Goal: Find specific page/section: Find specific page/section

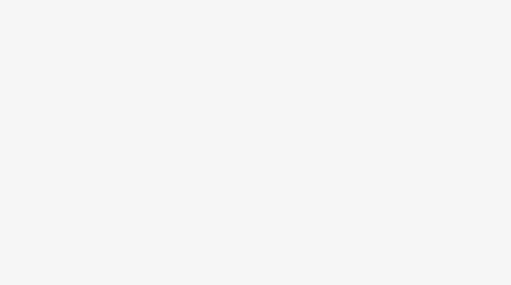
select select "f4db3760-27fe-4d14-9c44-df0c95b595a4"
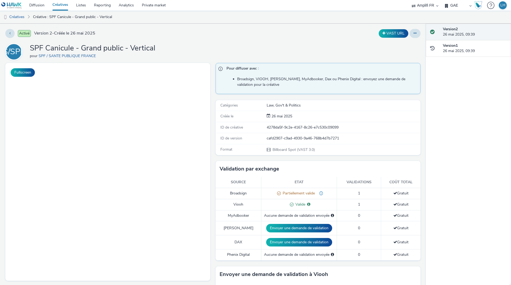
select select "f4db3760-27fe-4d14-9c44-df0c95b595a4"
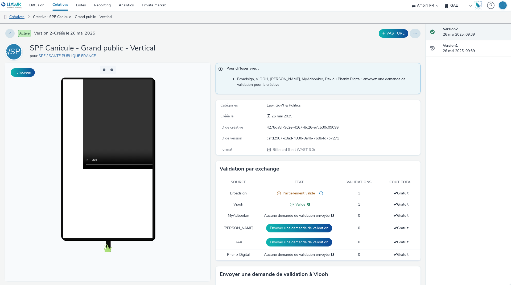
click at [21, 15] on link "Créatives" at bounding box center [13, 17] width 27 height 13
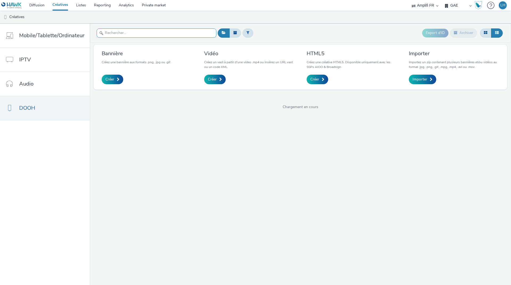
click at [128, 30] on input "text" at bounding box center [157, 32] width 120 height 9
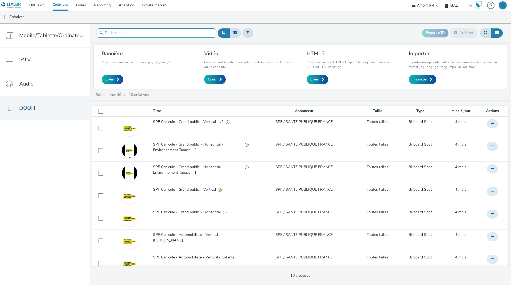
click at [117, 34] on input "text" at bounding box center [157, 32] width 120 height 9
paste input "SPF Canicule - Automobiliste - Horizontal - Boire"
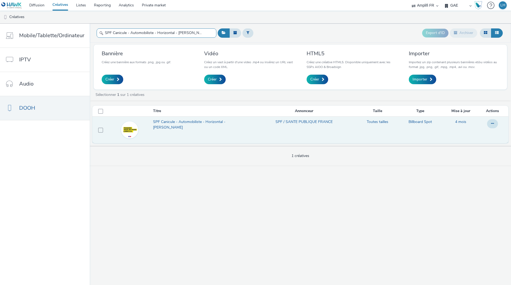
type input "SPF Canicule - Automobiliste - Horizontal - Boire"
click at [217, 123] on span "SPF Canicule - Automobiliste - Horizontal - Boire" at bounding box center [200, 124] width 95 height 11
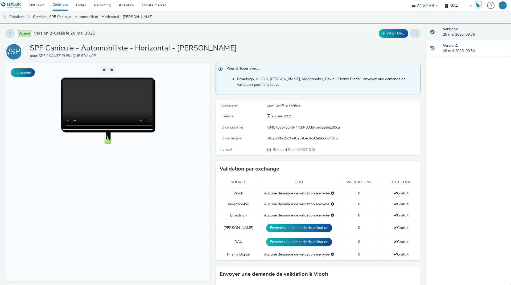
click at [70, 152] on body at bounding box center [107, 172] width 205 height 218
click at [26, 74] on button "Fullscreen" at bounding box center [23, 72] width 24 height 9
click at [26, 17] on link "Créatives" at bounding box center [13, 17] width 27 height 13
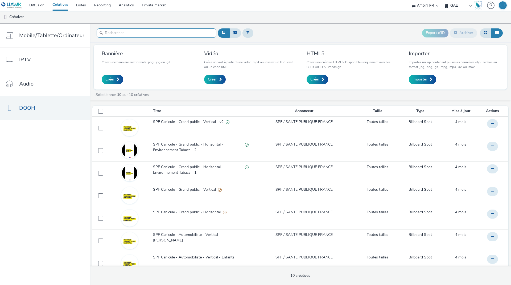
click at [172, 33] on input "text" at bounding box center [157, 32] width 120 height 9
paste input "SPF Canicule - Automobiliste - Horizontal - Enfants"
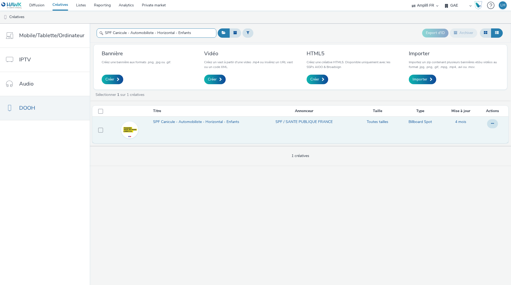
type input "SPF Canicule - Automobiliste - Horizontal - Enfants"
click at [188, 122] on span "SPF Canicule - Automobiliste - Horizontal - Enfants" at bounding box center [197, 121] width 88 height 5
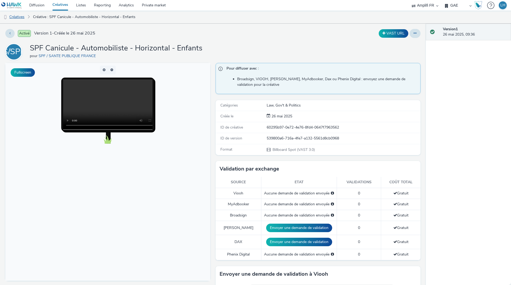
drag, startPoint x: 16, startPoint y: 18, endPoint x: 4, endPoint y: 22, distance: 13.3
click at [16, 18] on link "Créatives" at bounding box center [13, 17] width 27 height 13
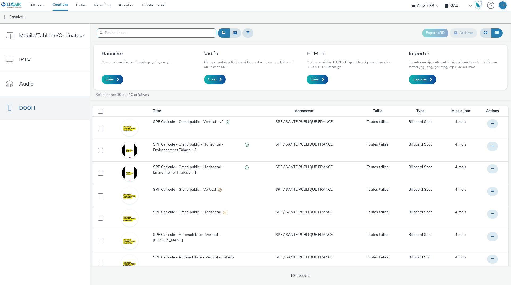
click at [153, 32] on input "text" at bounding box center [157, 32] width 120 height 9
paste input "SPF Canicule - Grand public - Horizontal"
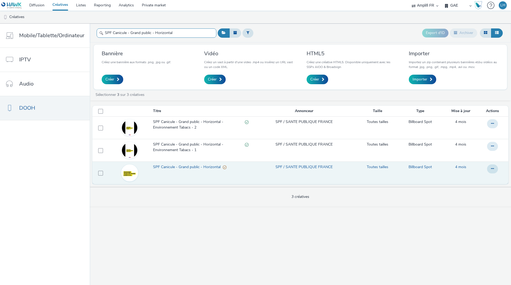
type input "SPF Canicule - Grand public - Horizontal"
click at [170, 166] on span "SPF Canicule - Grand public - Horizontal" at bounding box center [188, 167] width 70 height 5
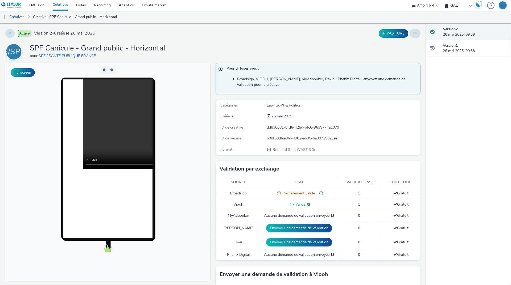
drag, startPoint x: 25, startPoint y: 18, endPoint x: 38, endPoint y: 18, distance: 13.0
click at [25, 18] on link "Créatives" at bounding box center [13, 17] width 27 height 13
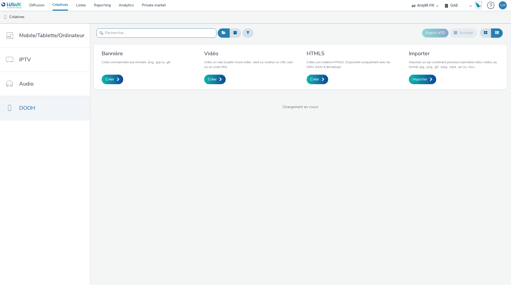
click at [149, 34] on input "text" at bounding box center [157, 32] width 120 height 9
paste input "SPF Canicule - Grand public - Vertical"
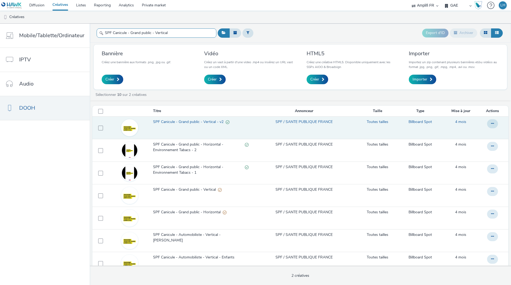
type input "SPF Canicule - Grand public - Vertical"
click at [166, 123] on span "SPF Canicule - Grand public - Vertical - v2" at bounding box center [189, 121] width 73 height 5
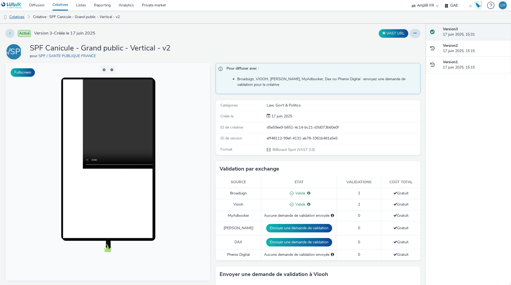
click at [20, 18] on link "Créatives" at bounding box center [13, 17] width 27 height 13
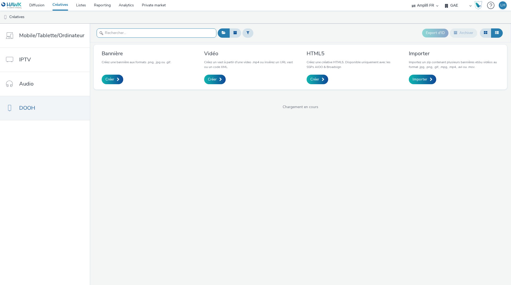
click at [134, 34] on input "text" at bounding box center [157, 32] width 120 height 9
paste input "SPF Canicule - Grand public - Horizontal - Environnement Tabacs - 1"
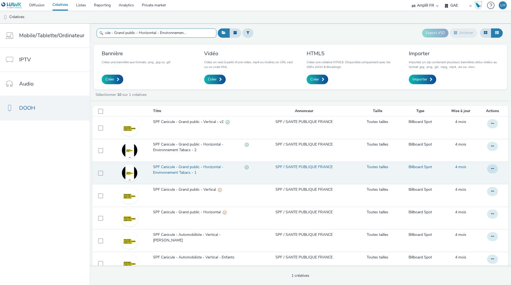
type input "SPF Canicule - Grand public - Horizontal - Environnement Tabacs - 1"
click at [191, 169] on span "SPF Canicule - Grand public - Horizontal - Environnement Tabacs - 1" at bounding box center [199, 170] width 92 height 11
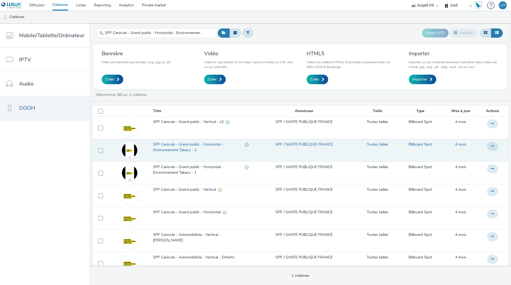
click at [184, 149] on span "SPF Canicule - Grand public - Horizontal - Environnement Tabacs - 2" at bounding box center [199, 147] width 92 height 11
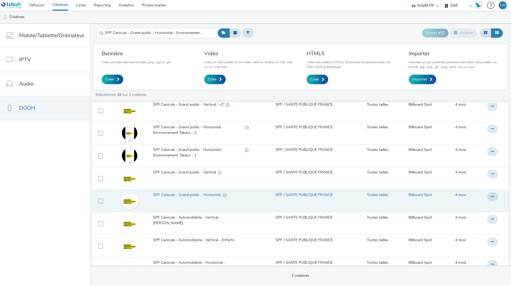
scroll to position [36, 0]
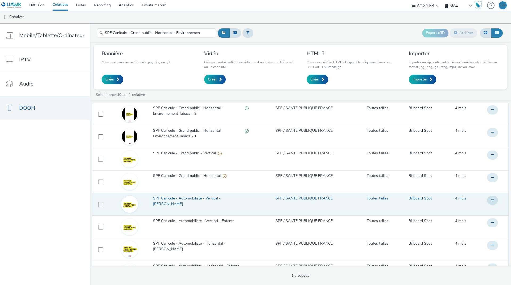
click at [186, 198] on span "SPF Canicule - Automobiliste - Vertical - Boire" at bounding box center [200, 201] width 95 height 11
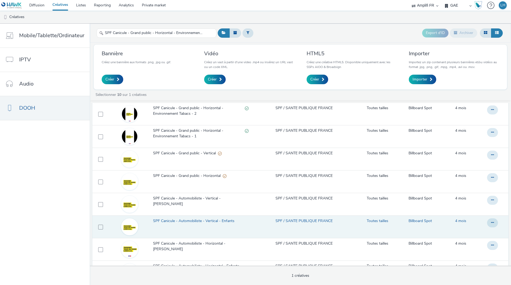
click at [186, 222] on span "SPF Canicule - Automobiliste - Vertical - Enfants" at bounding box center [195, 221] width 84 height 5
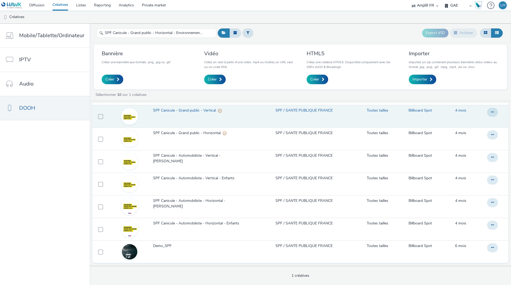
click at [177, 109] on span "SPF Canicule - Grand public - Vertical" at bounding box center [185, 110] width 65 height 5
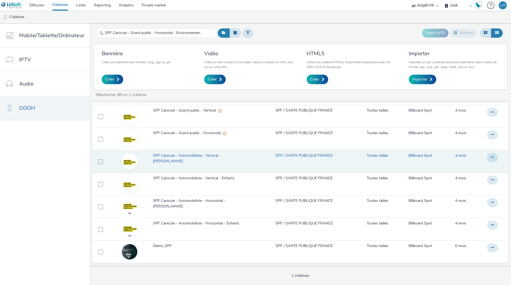
click at [187, 157] on span "SPF Canicule - Automobiliste - Vertical - Boire" at bounding box center [200, 158] width 95 height 11
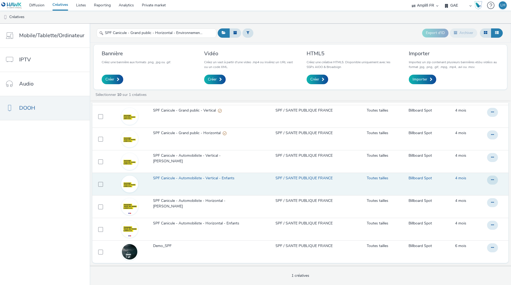
click at [219, 178] on span "SPF Canicule - Automobiliste - Vertical - Enfants" at bounding box center [195, 178] width 84 height 5
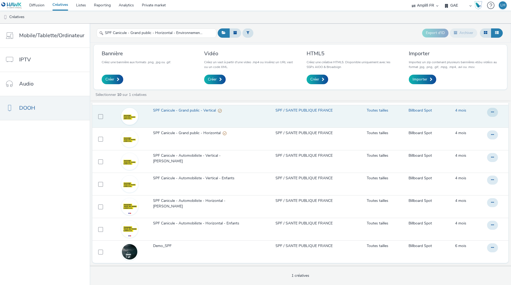
click at [167, 111] on span "SPF Canicule - Grand public - Vertical" at bounding box center [185, 110] width 65 height 5
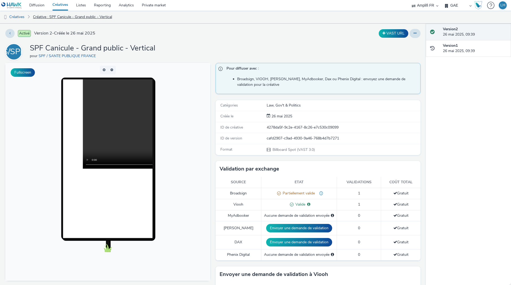
click at [65, 20] on link "Créative : SPF Canicule - Grand public - Vertical" at bounding box center [72, 17] width 84 height 13
click at [72, 17] on link "Créative : SPF Canicule - Grand public - Vertical" at bounding box center [72, 17] width 84 height 13
click at [23, 17] on link "Créatives" at bounding box center [13, 17] width 27 height 13
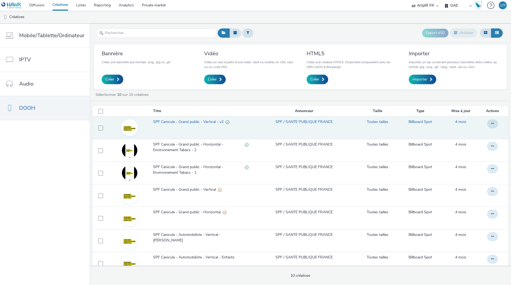
click at [195, 122] on span "SPF Canicule - Grand public - Vertical - v2" at bounding box center [189, 121] width 73 height 5
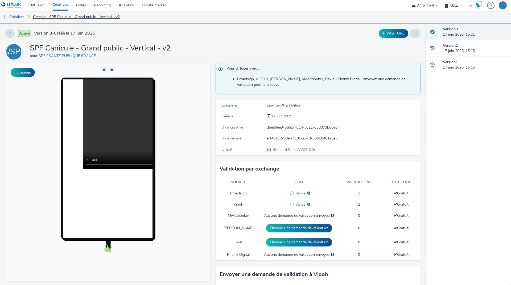
click at [90, 17] on link "Créative : SPF Canicule - Grand public - Vertical - v2" at bounding box center [76, 17] width 92 height 13
drag, startPoint x: 23, startPoint y: 17, endPoint x: 33, endPoint y: 23, distance: 11.8
click at [23, 17] on link "Créatives" at bounding box center [13, 17] width 27 height 13
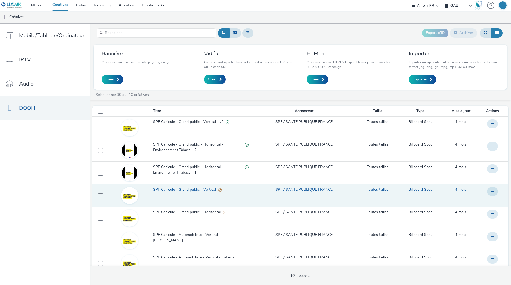
click at [172, 191] on span "SPF Canicule - Grand public - Vertical" at bounding box center [185, 189] width 65 height 5
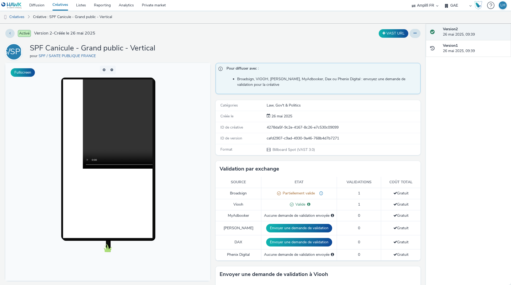
click at [163, 190] on div at bounding box center [108, 159] width 110 height 163
click at [104, 72] on button "button" at bounding box center [104, 70] width 8 height 9
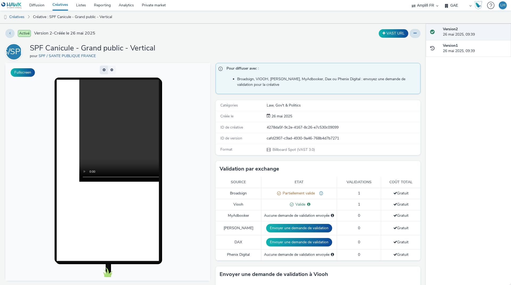
click at [104, 72] on button "button" at bounding box center [104, 70] width 8 height 9
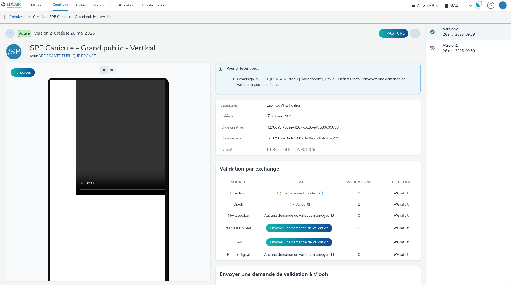
click at [104, 72] on button "button" at bounding box center [104, 70] width 8 height 9
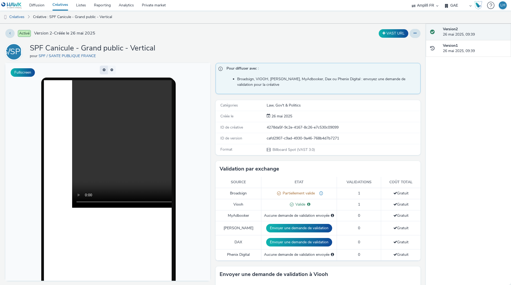
click at [102, 70] on button "button" at bounding box center [104, 70] width 8 height 9
click at [110, 69] on button "button" at bounding box center [112, 70] width 8 height 9
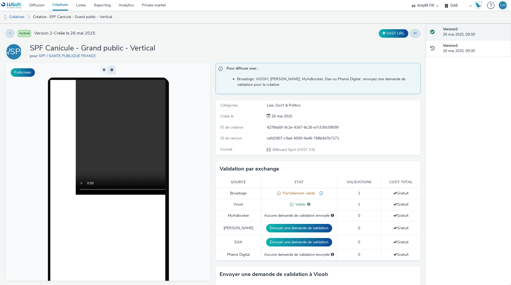
click at [110, 69] on button "button" at bounding box center [112, 70] width 8 height 9
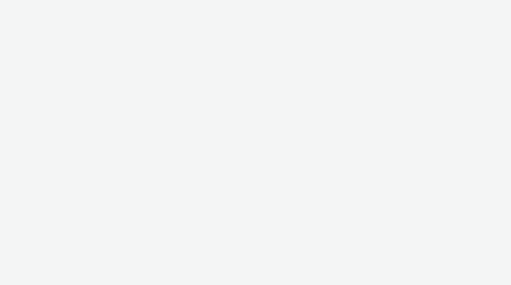
select select "f4db3760-27fe-4d14-9c44-df0c95b595a4"
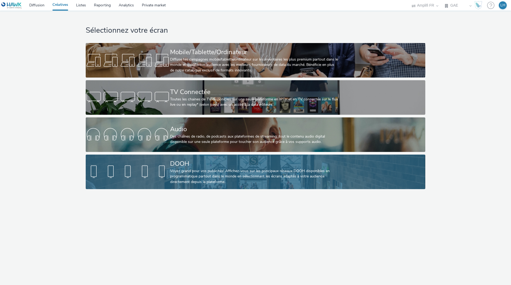
click at [148, 164] on div at bounding box center [128, 172] width 84 height 17
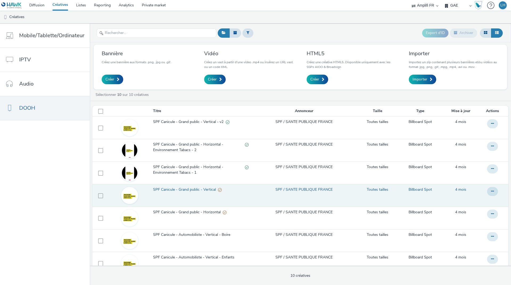
click at [182, 189] on span "SPF Canicule - Grand public - Vertical" at bounding box center [185, 189] width 65 height 5
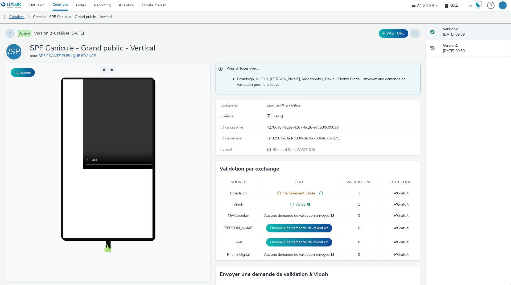
click at [24, 18] on link "Créatives" at bounding box center [13, 17] width 27 height 13
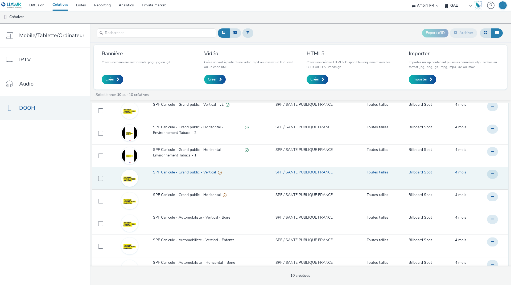
scroll to position [36, 0]
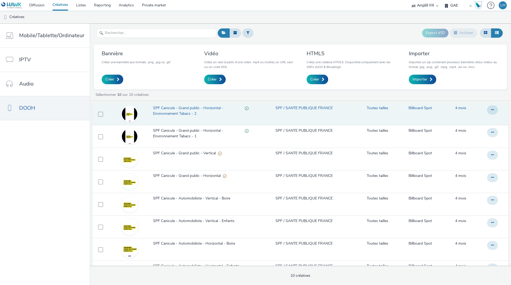
click at [174, 116] on span "SPF Canicule - Grand public - Horizontal - Environnement Tabacs - 2" at bounding box center [199, 111] width 92 height 11
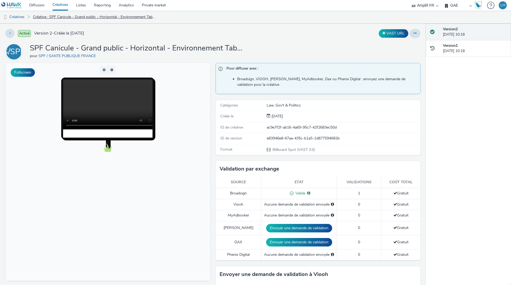
click at [108, 17] on link "Créative : SPF Canicule - Grand public - Horizontal - Environnement Tabacs - 2" at bounding box center [94, 17] width 128 height 13
click at [22, 17] on link "Créatives" at bounding box center [13, 17] width 27 height 13
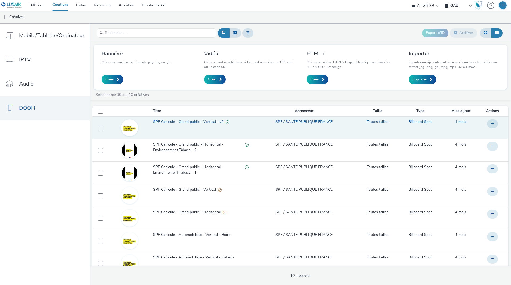
click at [175, 124] on span "SPF Canicule - Grand public - Vertical - v2" at bounding box center [189, 121] width 73 height 5
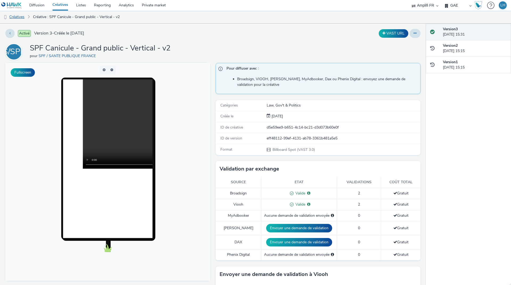
click at [21, 17] on link "Créatives" at bounding box center [13, 17] width 27 height 13
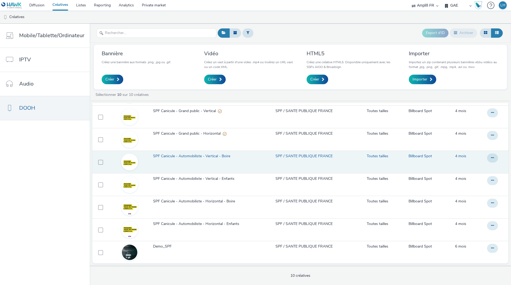
scroll to position [43, 0]
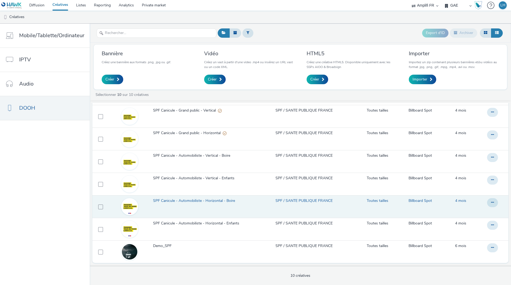
click at [222, 202] on span "SPF Canicule - Automobiliste - Horizontal - Boire" at bounding box center [195, 200] width 84 height 5
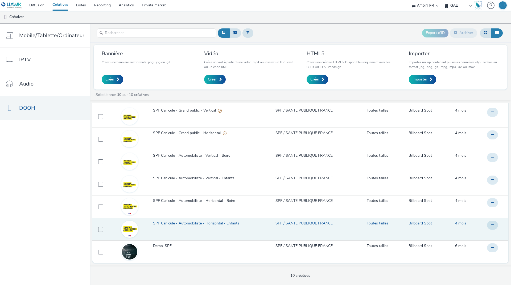
click at [211, 224] on span "SPF Canicule - Automobiliste - Horizontal - Enfants" at bounding box center [197, 223] width 88 height 5
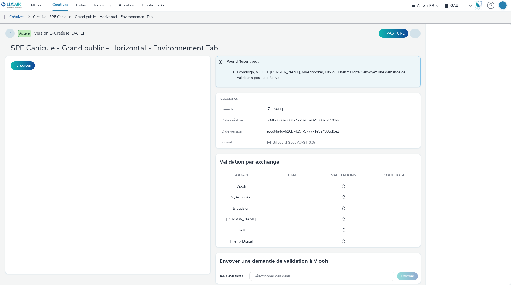
select select "f4db3760-27fe-4d14-9c44-df0c95b595a4"
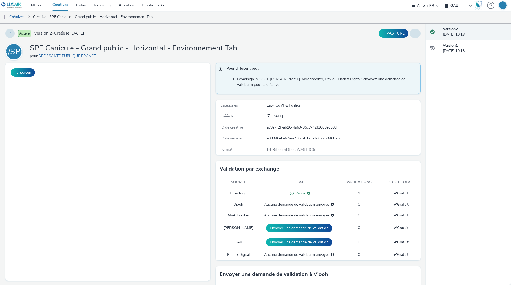
select select "f4db3760-27fe-4d14-9c44-df0c95b595a4"
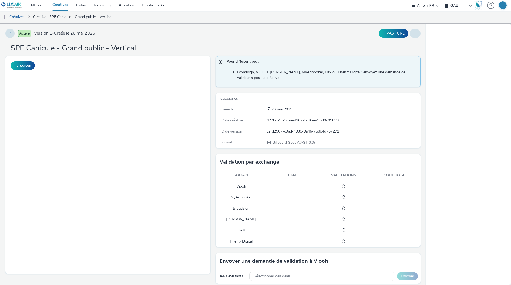
select select "f4db3760-27fe-4d14-9c44-df0c95b595a4"
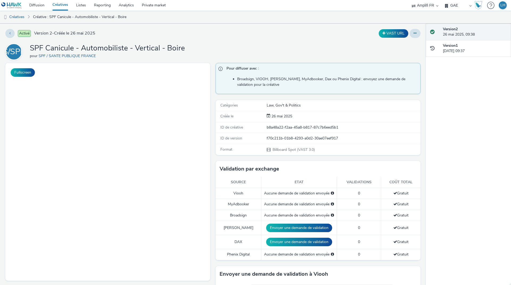
select select "f4db3760-27fe-4d14-9c44-df0c95b595a4"
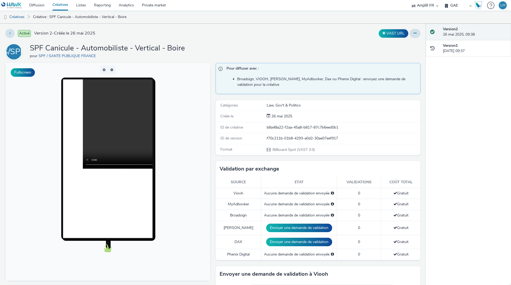
click at [88, 164] on video at bounding box center [172, 124] width 179 height 89
drag, startPoint x: 11, startPoint y: 32, endPoint x: 40, endPoint y: 19, distance: 32.5
click at [11, 32] on button at bounding box center [9, 33] width 9 height 9
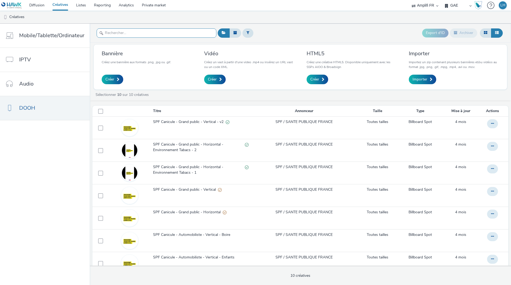
click at [167, 34] on input "text" at bounding box center [157, 32] width 120 height 9
paste input "SPF Canicule - Grand public - Horizontal"
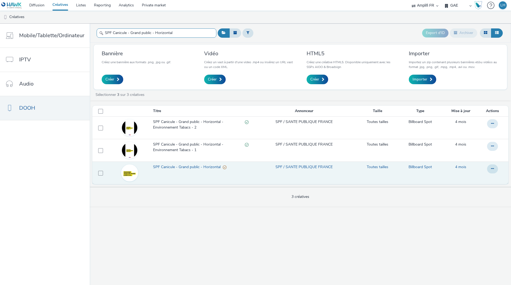
type input "SPF Canicule - Grand public - Horizontal"
click at [170, 168] on span "SPF Canicule - Grand public - Horizontal" at bounding box center [188, 167] width 70 height 5
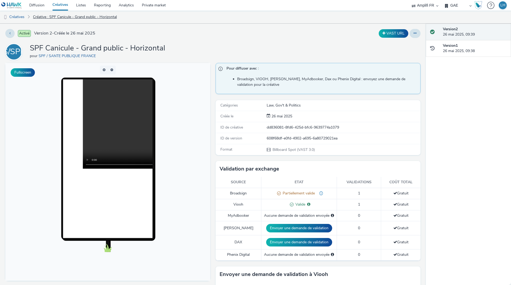
click at [88, 16] on link "Créative : SPF Canicule - Grand public - Horizontal" at bounding box center [74, 17] width 89 height 13
click at [22, 18] on link "Créatives" at bounding box center [13, 17] width 27 height 13
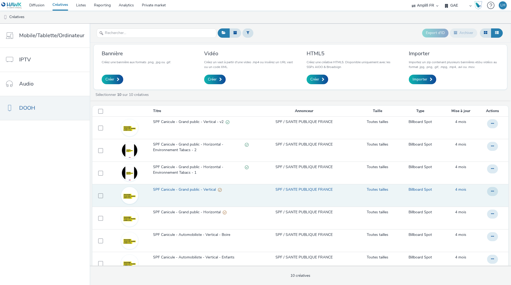
click at [161, 192] on span "SPF Canicule - Grand public - Vertical" at bounding box center [185, 189] width 65 height 5
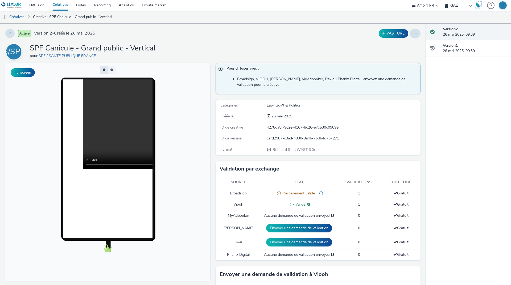
drag, startPoint x: 75, startPoint y: 189, endPoint x: 103, endPoint y: 69, distance: 123.1
click at [103, 69] on button "button" at bounding box center [104, 70] width 8 height 9
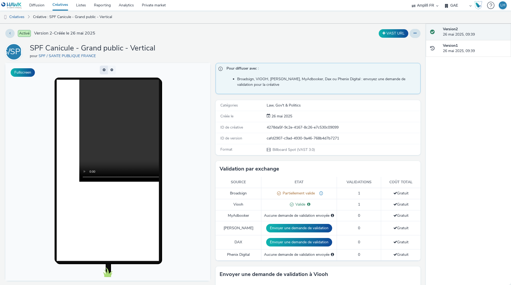
click at [103, 69] on button "button" at bounding box center [104, 70] width 8 height 9
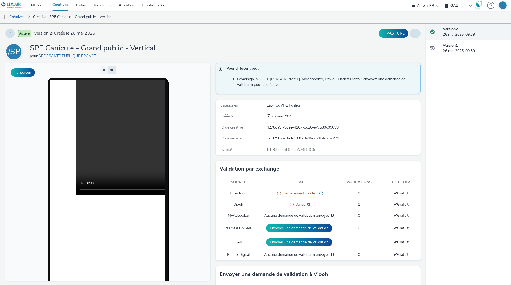
click at [108, 69] on button "button" at bounding box center [112, 70] width 8 height 9
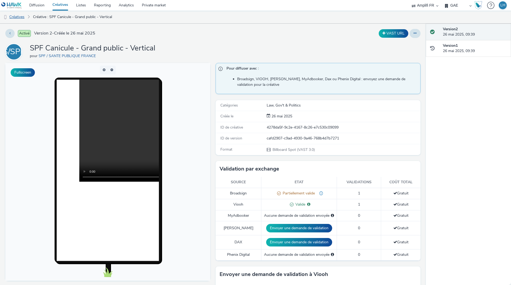
click at [18, 19] on link "Créatives" at bounding box center [13, 17] width 27 height 13
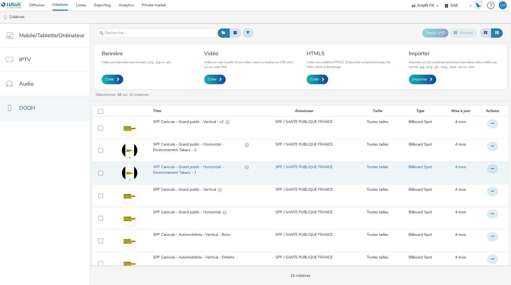
click at [185, 173] on span "SPF Canicule - Grand public - Horizontal - Environnement Tabacs - 1" at bounding box center [199, 170] width 92 height 11
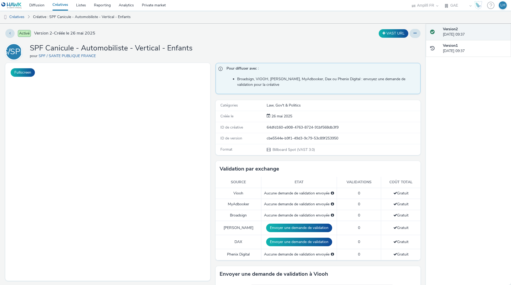
select select "f4db3760-27fe-4d14-9c44-df0c95b595a4"
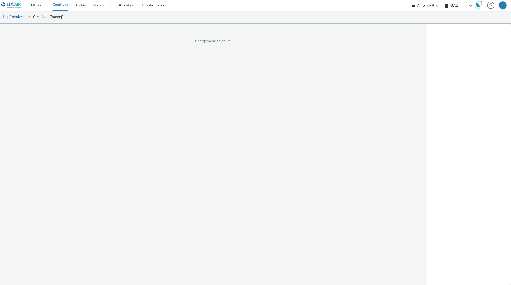
select select "f4db3760-27fe-4d14-9c44-df0c95b595a4"
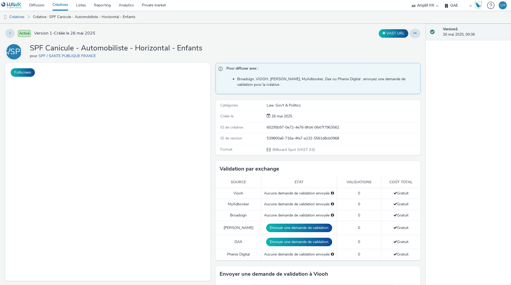
select select "f4db3760-27fe-4d14-9c44-df0c95b595a4"
